Goal: Communication & Community: Answer question/provide support

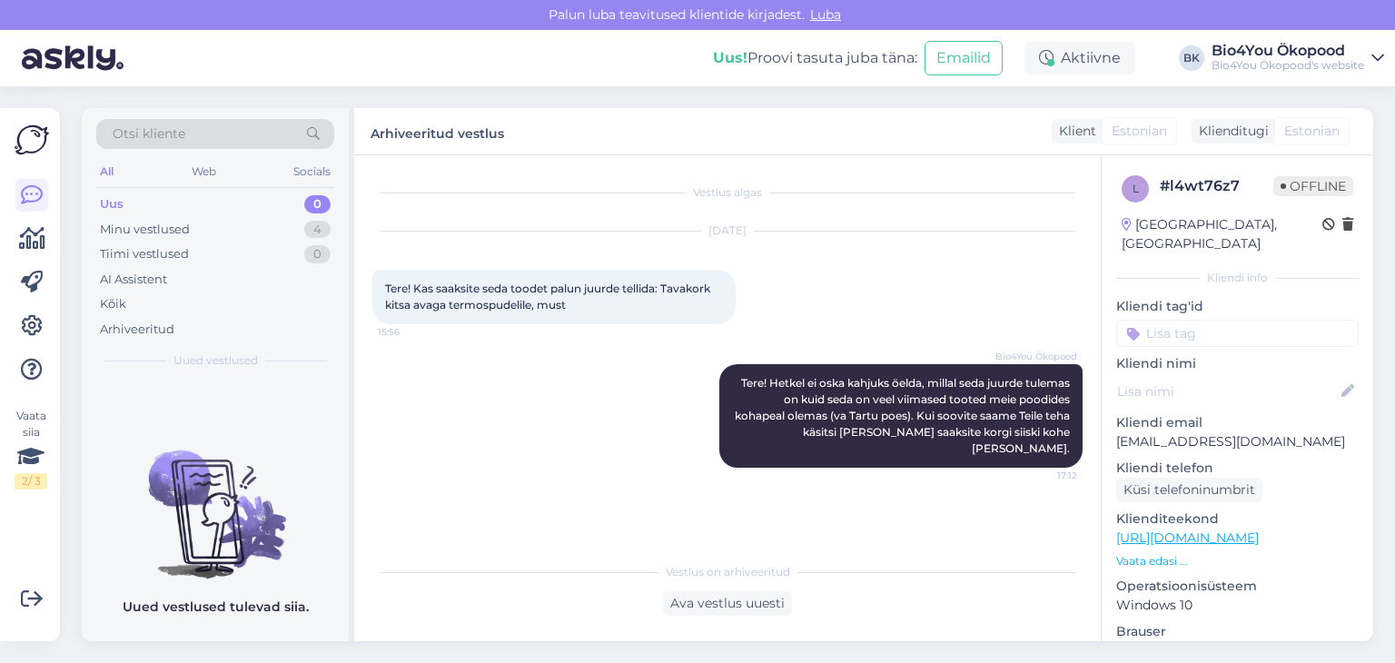
click at [979, 245] on div "[DATE] Tere! Kas saaksite seda toodet palun juurde tellida: Tavakork kitsa avag…" at bounding box center [727, 278] width 710 height 133
drag, startPoint x: 586, startPoint y: 393, endPoint x: 611, endPoint y: 385, distance: 26.7
click at [583, 393] on div "Bio4You Ökopood Tere! Hetkel ei oska kahjuks öelda, millal seda juurde tulemas …" at bounding box center [727, 415] width 710 height 143
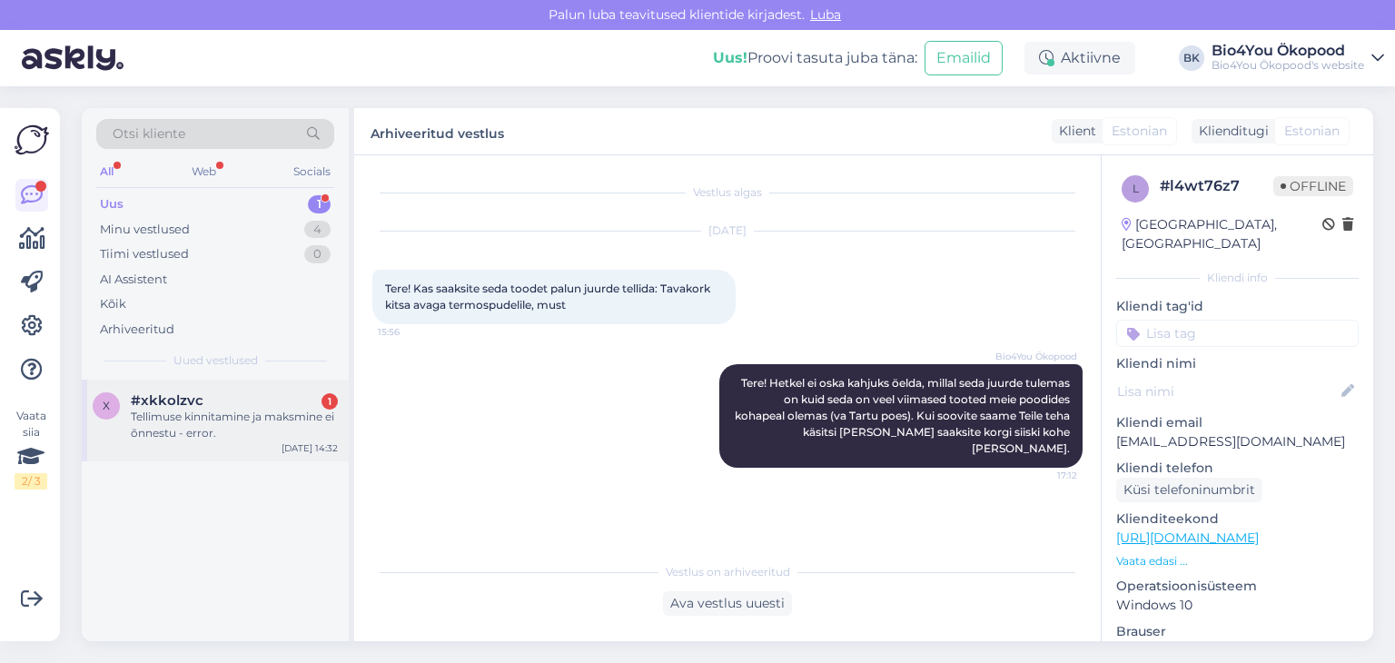
click at [181, 401] on span "#xkkolzvc" at bounding box center [167, 400] width 73 height 16
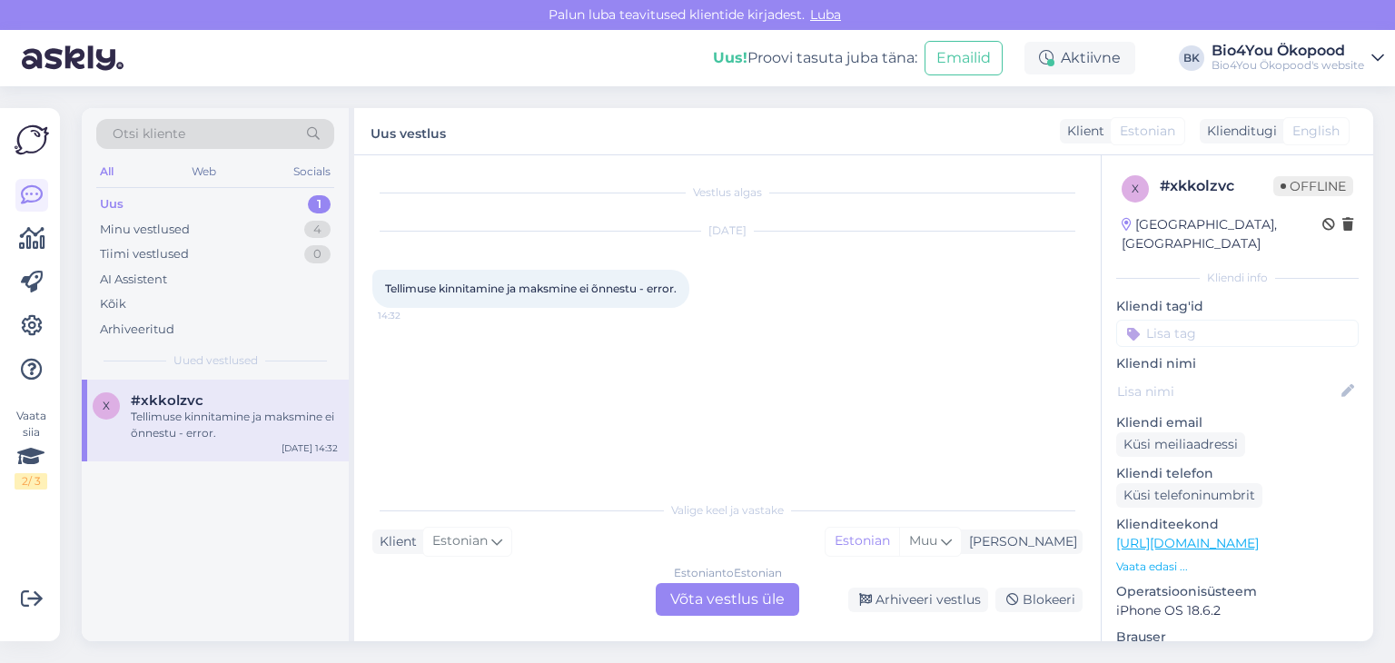
click at [714, 589] on div "Estonian to Estonian Võta vestlus üle" at bounding box center [727, 599] width 143 height 33
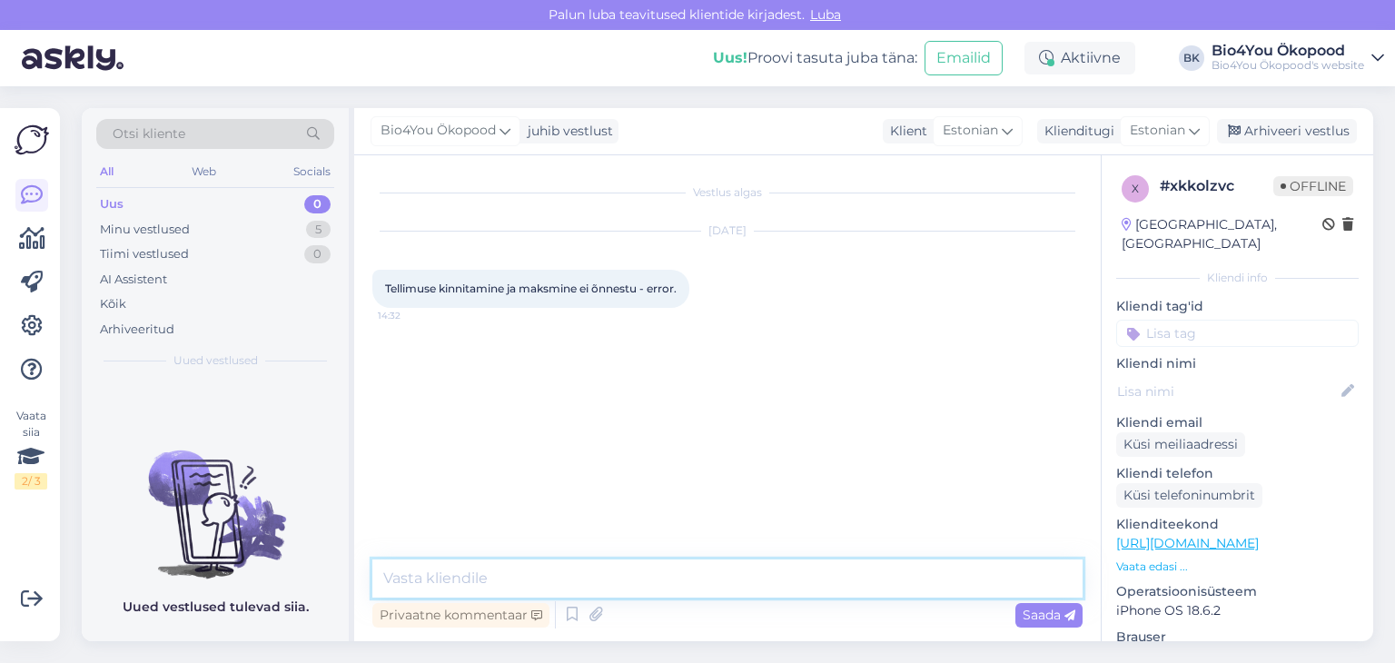
click at [574, 579] on textarea at bounding box center [727, 578] width 710 height 38
type textarea "Tere!"
click at [456, 573] on textarea "[PERSON_NAME] tellimsut teha proovite" at bounding box center [727, 578] width 710 height 38
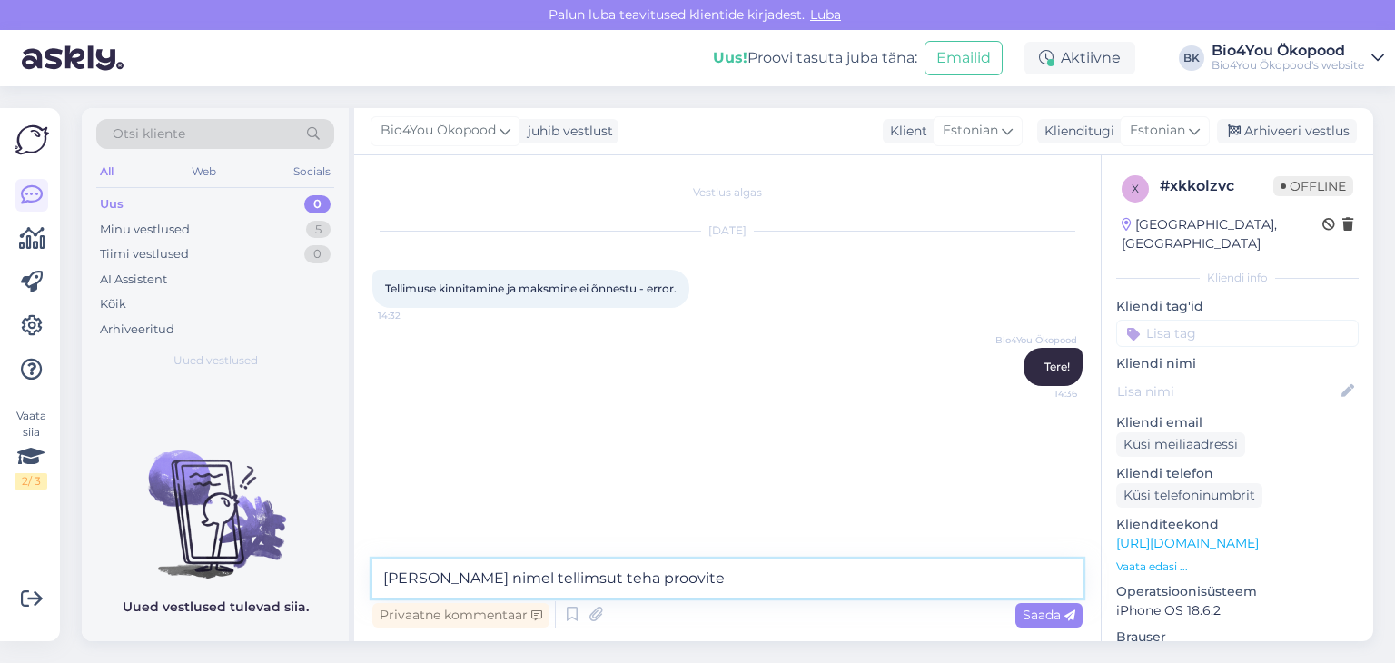
click at [510, 579] on textarea "[PERSON_NAME] nimel tellimsut teha proovite" at bounding box center [727, 578] width 710 height 38
click at [534, 577] on textarea "[PERSON_NAME] nimel tellimusut teha proovite" at bounding box center [727, 578] width 710 height 38
click at [639, 578] on textarea "[PERSON_NAME] nimel tellimust teha proovite" at bounding box center [727, 578] width 710 height 38
type textarea "[PERSON_NAME] nimel tellimust teha proovite?"
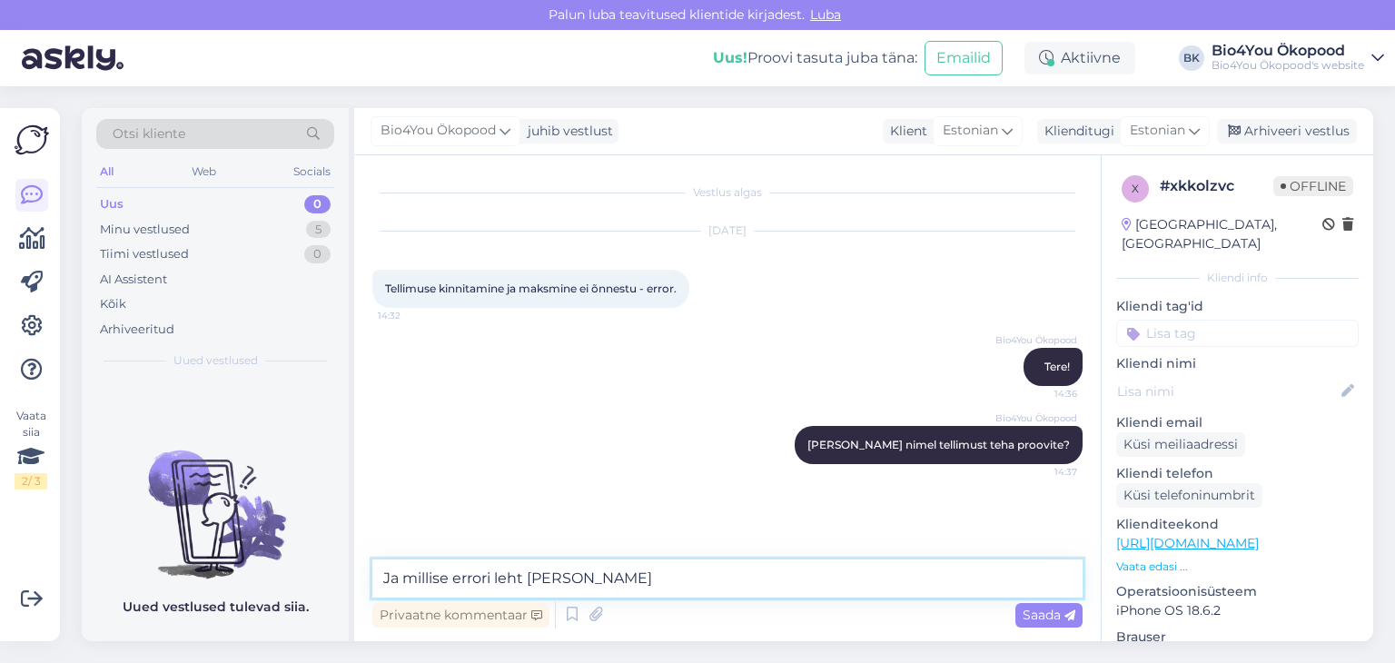
type textarea "Ja millise errori leht annab?"
